Goal: Transaction & Acquisition: Book appointment/travel/reservation

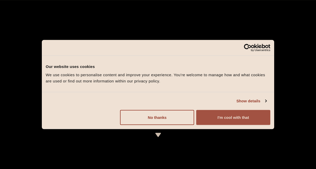
click at [224, 114] on button "I'm cool with that" at bounding box center [233, 117] width 74 height 15
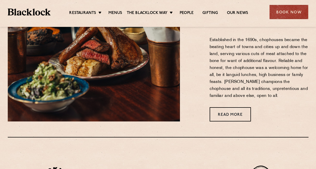
scroll to position [206, 0]
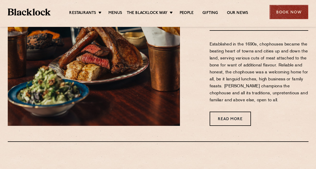
click at [291, 11] on div "Book Now" at bounding box center [289, 12] width 39 height 14
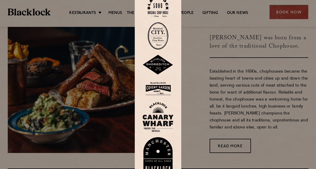
scroll to position [179, 0]
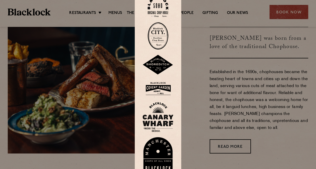
click at [158, 11] on img at bounding box center [158, 6] width 21 height 21
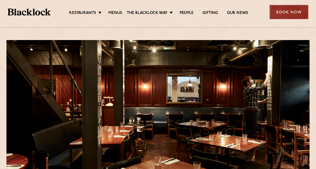
click at [283, 10] on div "Book Now" at bounding box center [289, 12] width 39 height 14
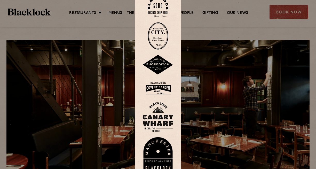
click at [165, 2] on img at bounding box center [158, 6] width 21 height 21
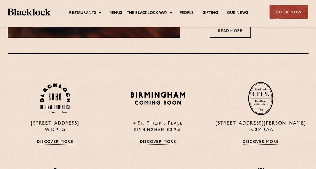
scroll to position [292, 0]
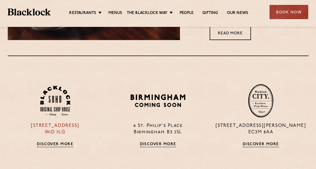
click at [65, 110] on img at bounding box center [55, 101] width 30 height 30
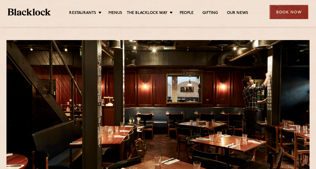
click at [284, 14] on div "Book Now" at bounding box center [289, 12] width 39 height 14
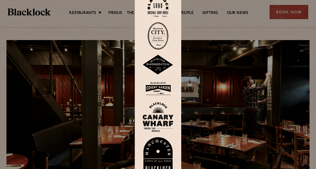
click at [160, 13] on img at bounding box center [158, 6] width 21 height 21
